Goal: Task Accomplishment & Management: Use online tool/utility

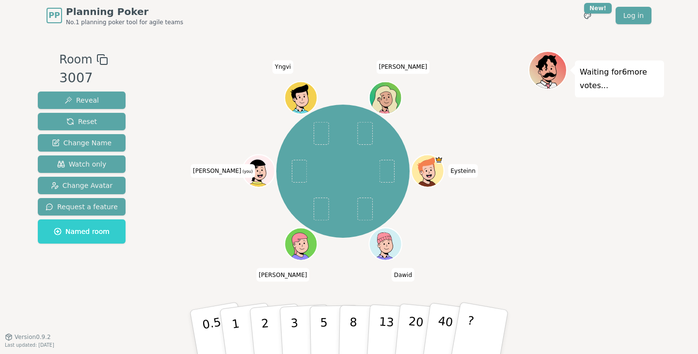
click at [566, 231] on div "Waiting for 6 more votes..." at bounding box center [596, 184] width 136 height 266
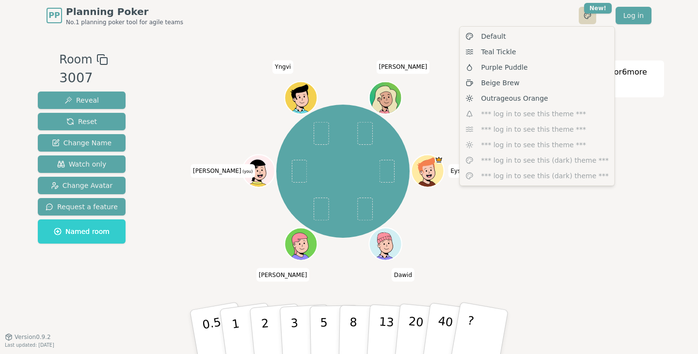
click at [585, 14] on html "PP Planning Poker No.1 planning poker tool for agile teams Toggle theme New! Lo…" at bounding box center [349, 177] width 698 height 354
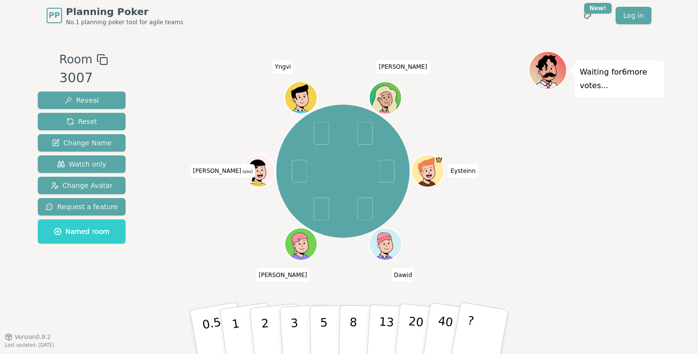
click at [550, 20] on div "PP Planning Poker No.1 planning poker tool for agile teams Toggle theme New! Lo…" at bounding box center [349, 15] width 605 height 31
click at [324, 319] on p "5" at bounding box center [324, 332] width 8 height 52
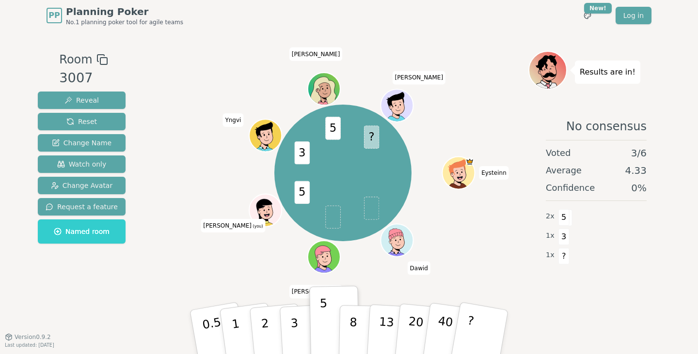
click at [547, 308] on div "Results are in! No consensus Voted 3 / 6 Average 4.33 Confidence 0 % 2 x 5 1 x …" at bounding box center [596, 184] width 136 height 266
click at [86, 118] on span "Reset" at bounding box center [81, 122] width 31 height 10
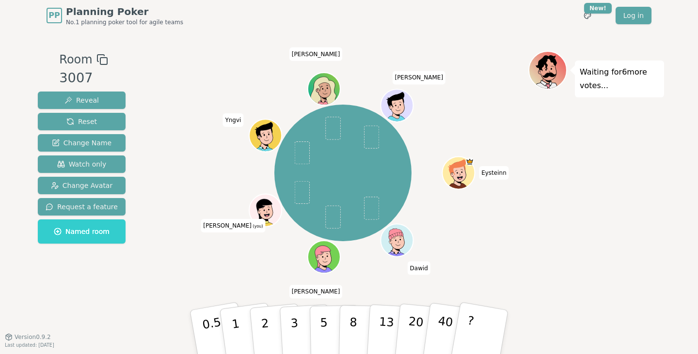
click at [466, 125] on div "[PERSON_NAME] (you) [PERSON_NAME]" at bounding box center [342, 172] width 371 height 209
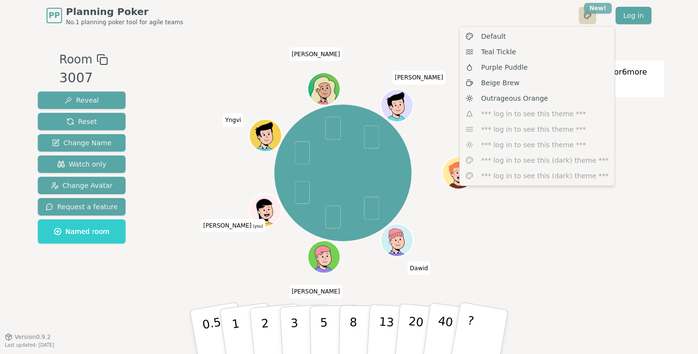
click at [590, 13] on html "PP Planning Poker No.1 planning poker tool for agile teams Toggle theme New! Lo…" at bounding box center [349, 177] width 698 height 354
click at [544, 14] on html "PP Planning Poker No.1 planning poker tool for agile teams Toggle theme New! Lo…" at bounding box center [349, 177] width 698 height 354
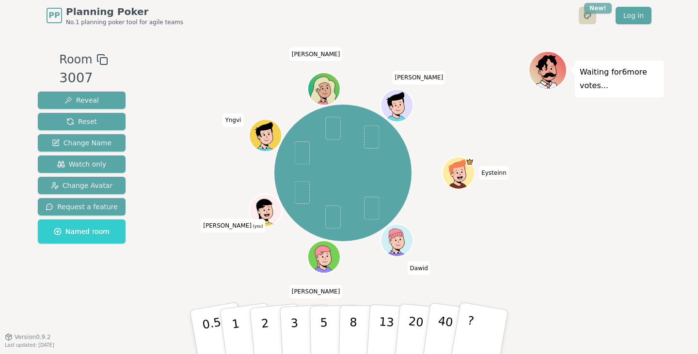
click at [594, 9] on html "PP Planning Poker No.1 planning poker tool for agile teams Toggle theme New! Lo…" at bounding box center [349, 177] width 698 height 354
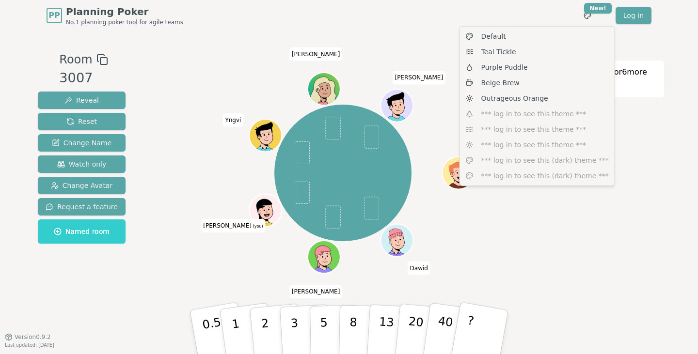
click at [438, 53] on html "PP Planning Poker No.1 planning poker tool for agile teams Toggle theme New! Lo…" at bounding box center [349, 177] width 698 height 354
click at [593, 14] on html "PP Planning Poker No.1 planning poker tool for agile teams Toggle theme New! Lo…" at bounding box center [349, 177] width 698 height 354
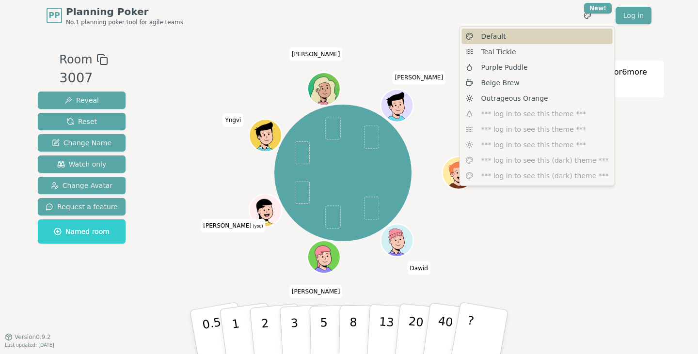
click at [509, 39] on div "Default" at bounding box center [537, 37] width 151 height 16
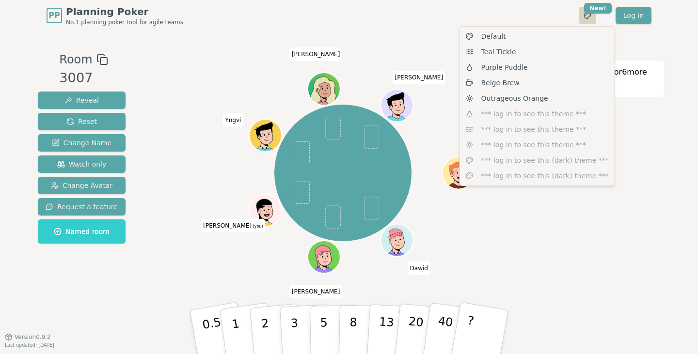
click at [591, 20] on html "PP Planning Poker No.1 planning poker tool for agile teams Toggle theme New! Lo…" at bounding box center [349, 177] width 698 height 354
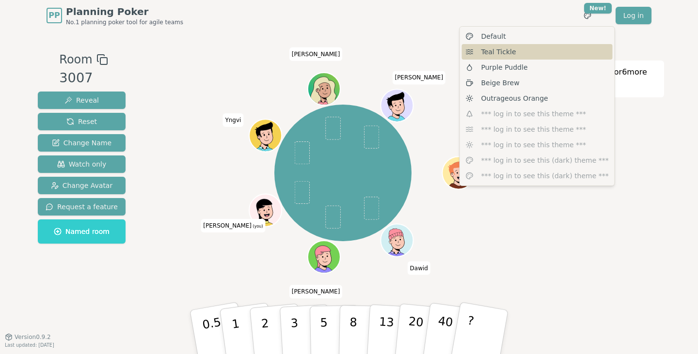
click at [524, 56] on div "Teal Tickle" at bounding box center [537, 52] width 151 height 16
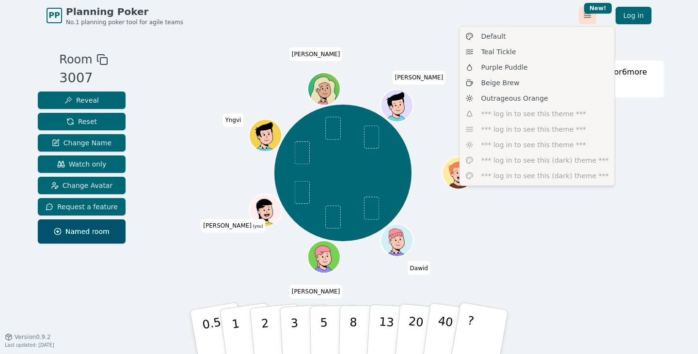
click at [593, 16] on html "PP Planning Poker No.1 planning poker tool for agile teams Toggle theme New! Lo…" at bounding box center [349, 177] width 698 height 354
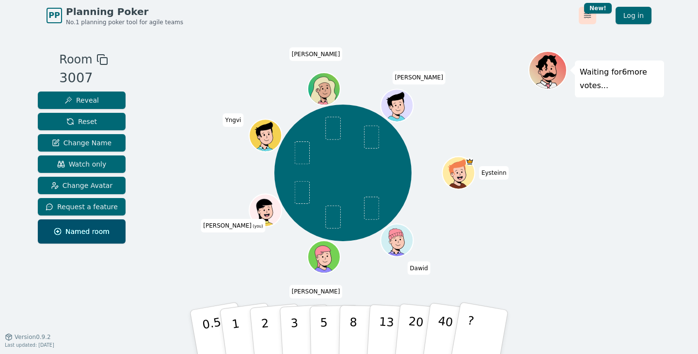
click at [593, 16] on html "PP Planning Poker No.1 planning poker tool for agile teams Toggle theme New! Lo…" at bounding box center [349, 177] width 698 height 354
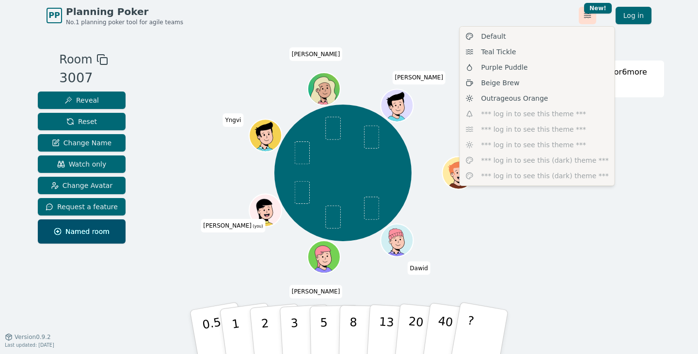
click at [593, 16] on html "PP Planning Poker No.1 planning poker tool for agile teams Toggle theme New! Lo…" at bounding box center [349, 177] width 698 height 354
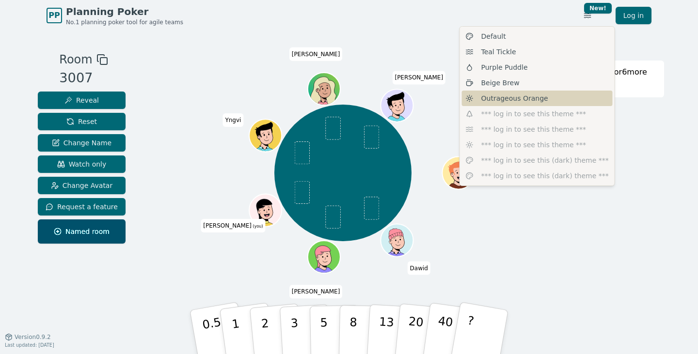
click at [516, 101] on span "Outrageous Orange" at bounding box center [514, 98] width 67 height 10
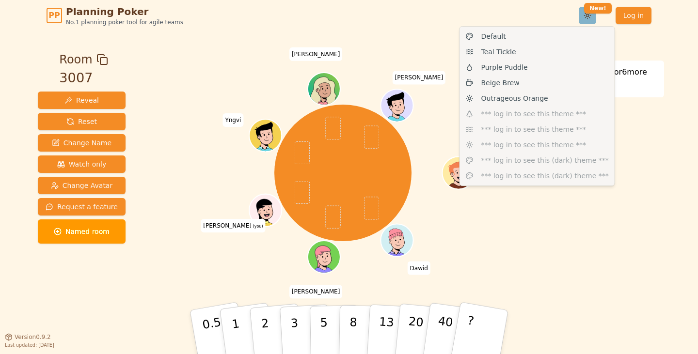
click at [587, 14] on html "PP Planning Poker No.1 planning poker tool for agile teams Toggle theme New! Lo…" at bounding box center [349, 177] width 698 height 354
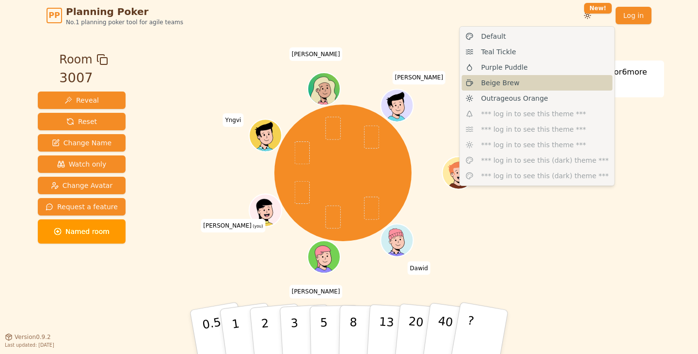
click at [508, 78] on span "Beige Brew" at bounding box center [500, 83] width 38 height 10
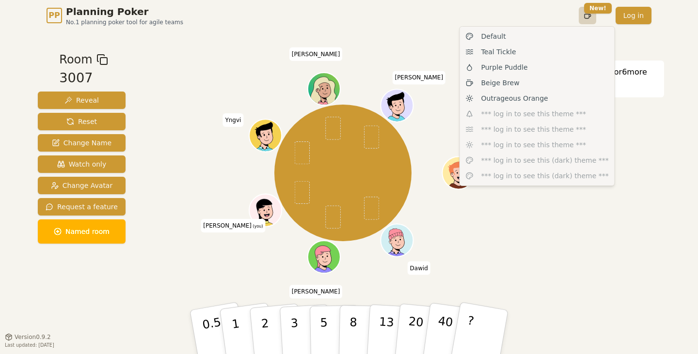
click at [590, 16] on html "PP Planning Poker No.1 planning poker tool for agile teams Toggle theme New! Lo…" at bounding box center [349, 177] width 698 height 354
click at [534, 36] on div "Default" at bounding box center [537, 37] width 151 height 16
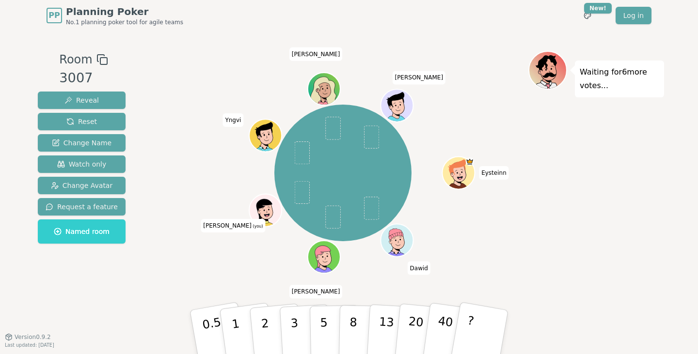
click at [536, 239] on div "Waiting for 6 more votes..." at bounding box center [596, 184] width 136 height 266
click at [269, 319] on button "2" at bounding box center [276, 332] width 55 height 77
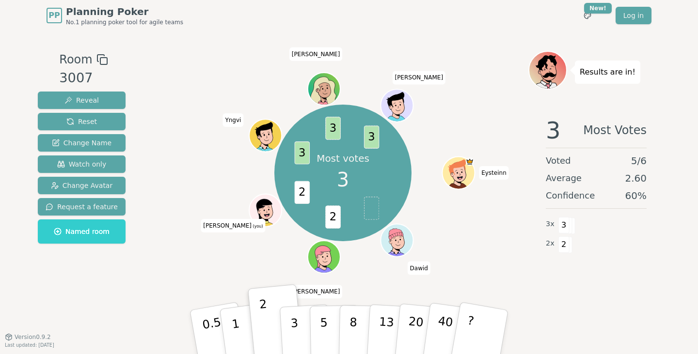
click at [490, 173] on span "Eysteinn" at bounding box center [494, 173] width 30 height 14
click at [493, 191] on div "Most votes 3 2 2 3 3 3 [PERSON_NAME] (you) [PERSON_NAME]" at bounding box center [342, 172] width 371 height 209
click at [71, 122] on span "Reset" at bounding box center [81, 122] width 31 height 10
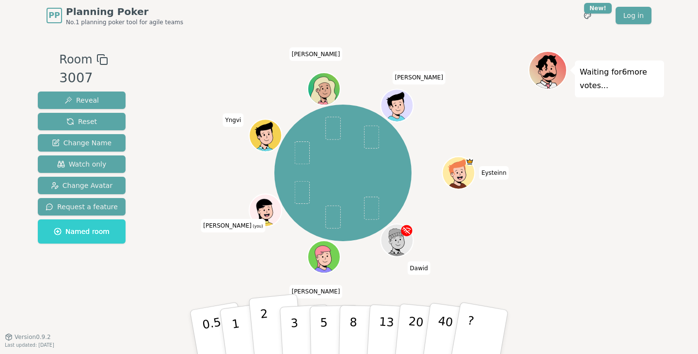
click at [266, 306] on button "2" at bounding box center [276, 332] width 55 height 77
click at [517, 254] on div "[PERSON_NAME] (you) [PERSON_NAME]" at bounding box center [342, 172] width 371 height 209
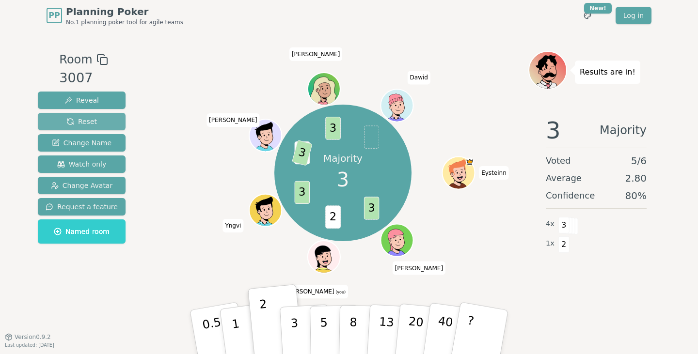
click at [75, 117] on span "Reset" at bounding box center [81, 122] width 31 height 10
